Goal: Information Seeking & Learning: Check status

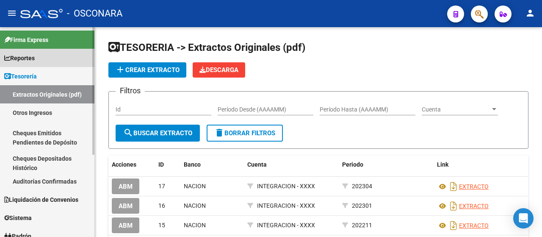
click at [42, 60] on link "Reportes" at bounding box center [47, 58] width 94 height 18
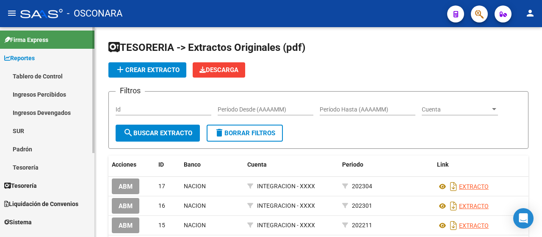
click at [41, 112] on link "Ingresos Devengados" at bounding box center [47, 112] width 94 height 18
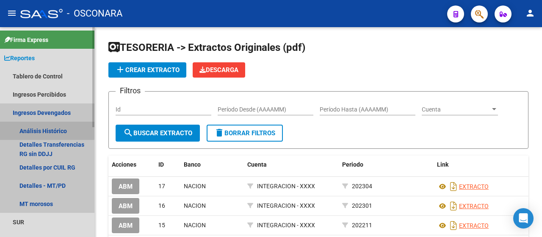
click at [39, 129] on link "Análisis Histórico" at bounding box center [47, 131] width 94 height 18
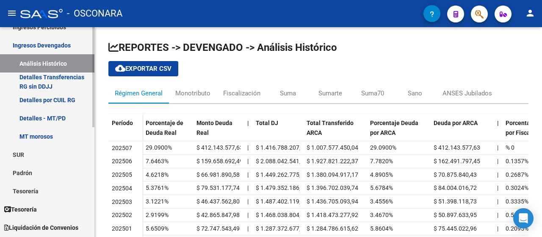
scroll to position [85, 0]
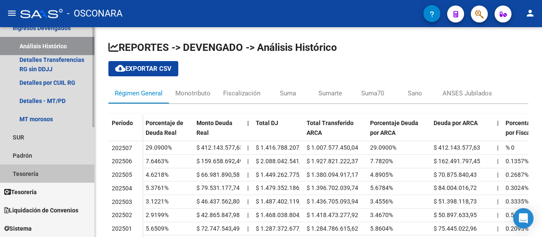
click at [48, 171] on link "Tesorería" at bounding box center [47, 173] width 94 height 18
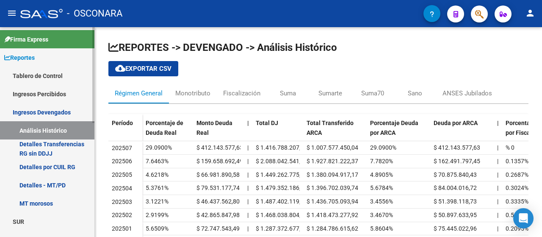
scroll to position [0, 0]
click at [54, 111] on link "Ingresos Devengados" at bounding box center [47, 112] width 94 height 18
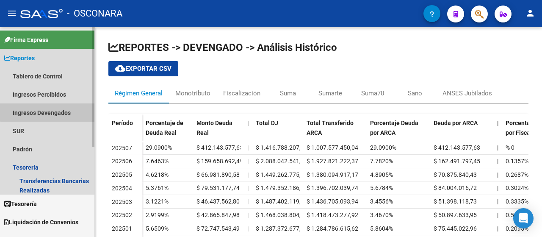
click at [55, 111] on link "Ingresos Devengados" at bounding box center [47, 112] width 94 height 18
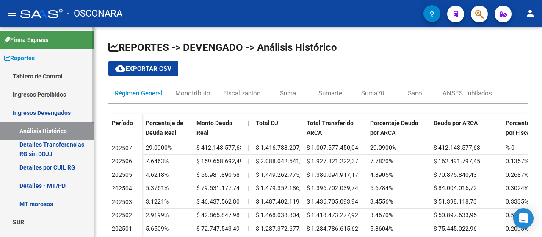
click at [62, 94] on link "Ingresos Percibidos" at bounding box center [47, 94] width 94 height 18
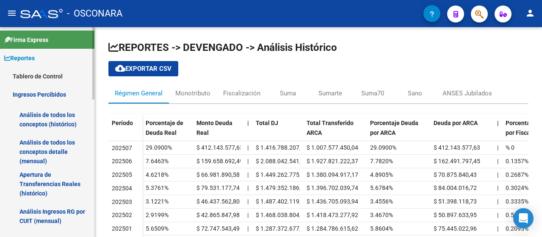
click at [58, 121] on link "Análisis de todos los conceptos (histórico)" at bounding box center [47, 119] width 94 height 32
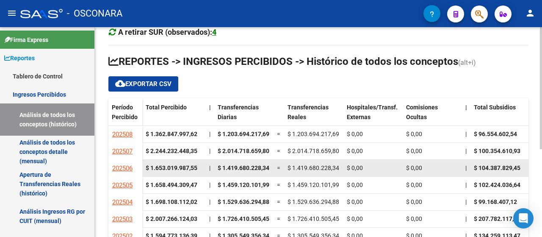
scroll to position [85, 0]
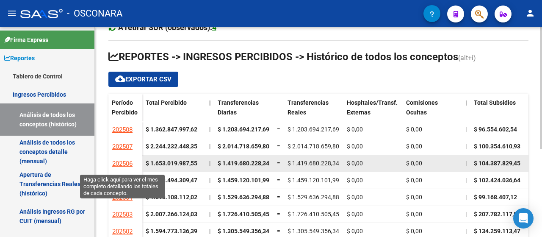
click at [128, 162] on span "202506" at bounding box center [122, 164] width 20 height 8
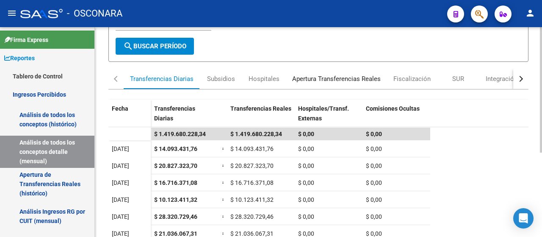
click at [339, 77] on div "Apertura Transferencias Reales" at bounding box center [336, 78] width 89 height 9
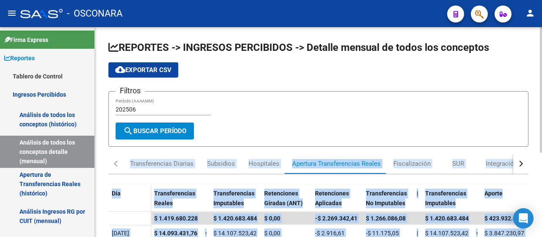
drag, startPoint x: 540, startPoint y: 132, endPoint x: 539, endPoint y: 162, distance: 30.1
click at [541, 165] on div "REPORTES -> INGRESOS PERCIBIDOS -> Detalle mensual de todos los conceptos cloud…" at bounding box center [319, 202] width 449 height 350
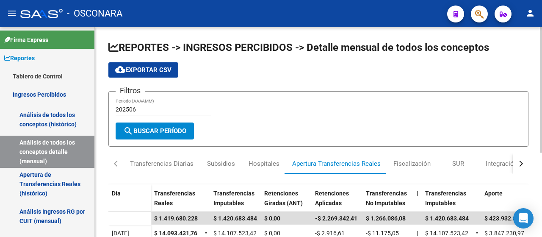
click at [472, 130] on form "Filtros 202506 Período (AAAAMM) search Buscar Período" at bounding box center [318, 118] width 420 height 55
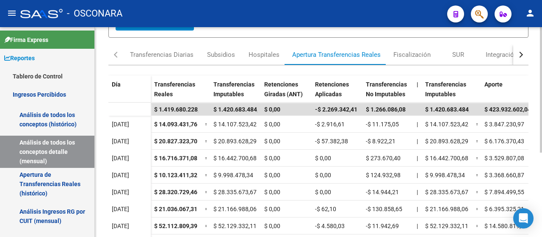
scroll to position [110, 0]
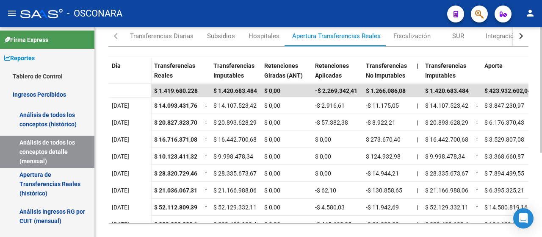
click at [539, 217] on div "REPORTES -> INGRESOS PERCIBIDOS -> Detalle mensual de todos los conceptos cloud…" at bounding box center [319, 75] width 449 height 350
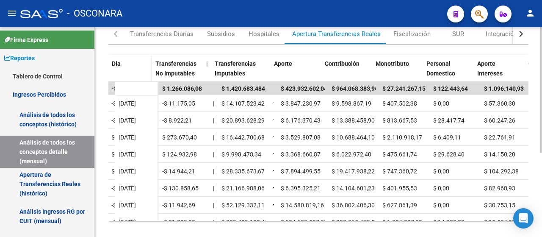
scroll to position [0, 217]
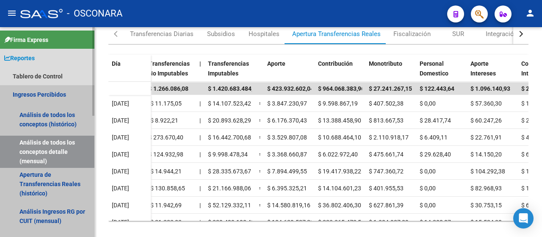
click at [68, 149] on link "Análisis de todos los conceptos detalle (mensual)" at bounding box center [47, 152] width 94 height 32
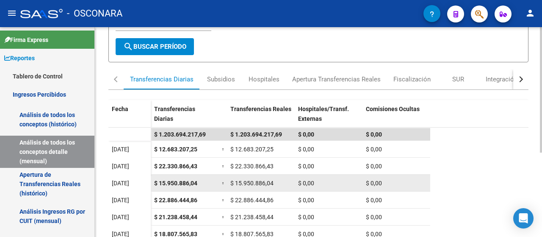
scroll to position [85, 0]
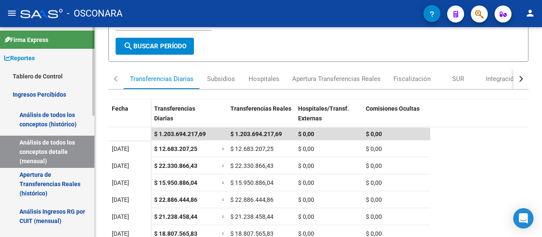
click at [67, 122] on link "Análisis de todos los conceptos (histórico)" at bounding box center [47, 119] width 94 height 32
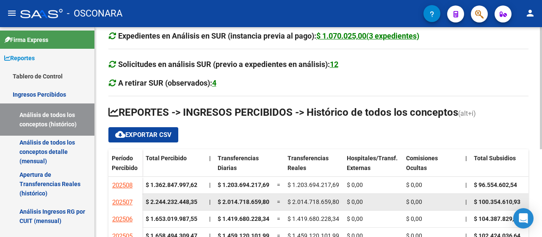
scroll to position [42, 0]
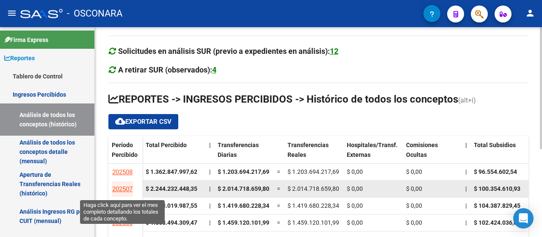
click at [127, 189] on span "202507" at bounding box center [122, 189] width 20 height 8
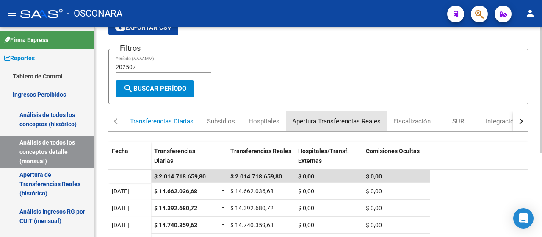
click at [335, 120] on div "Apertura Transferencias Reales" at bounding box center [336, 120] width 89 height 9
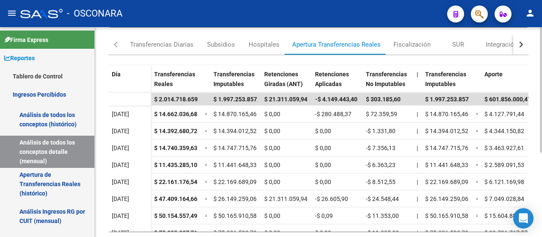
click at [537, 223] on div "REPORTES -> INGRESOS PERCIBIDOS -> Detalle mensual de todos los conceptos cloud…" at bounding box center [319, 83] width 449 height 350
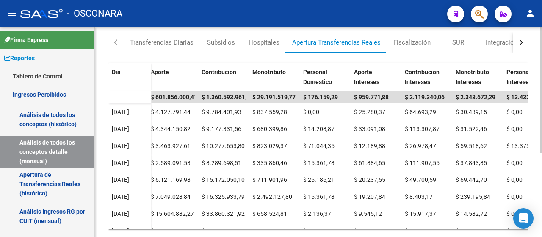
scroll to position [0, 335]
